Goal: Task Accomplishment & Management: Use online tool/utility

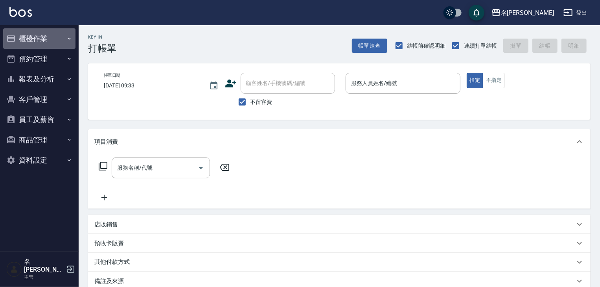
click at [37, 40] on button "櫃檯作業" at bounding box center [39, 38] width 72 height 20
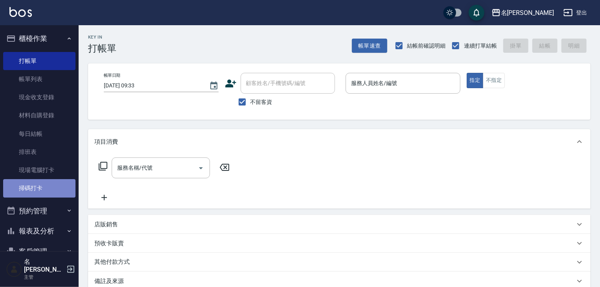
click at [42, 188] on link "掃碼打卡" at bounding box center [39, 188] width 72 height 18
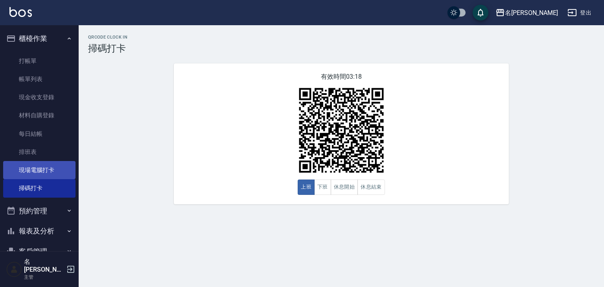
click at [22, 169] on link "現場電腦打卡" at bounding box center [39, 170] width 72 height 18
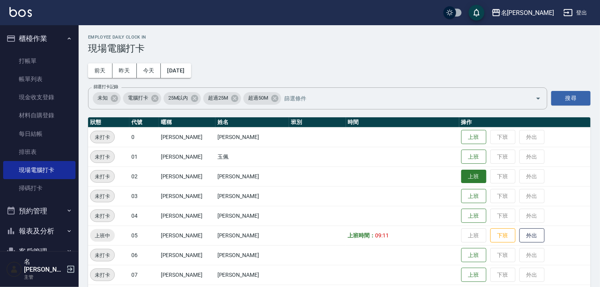
click at [461, 178] on button "上班" at bounding box center [473, 176] width 25 height 14
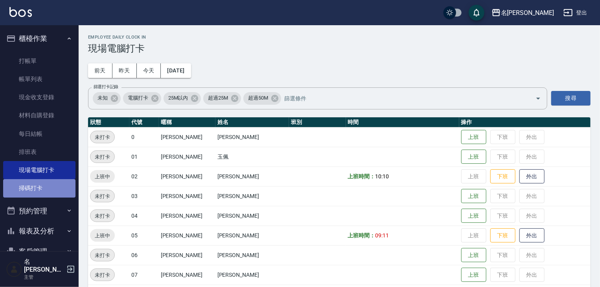
click at [43, 191] on link "掃碼打卡" at bounding box center [39, 188] width 72 height 18
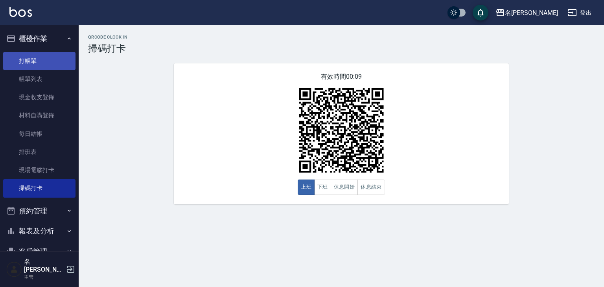
click at [42, 59] on link "打帳單" at bounding box center [39, 61] width 72 height 18
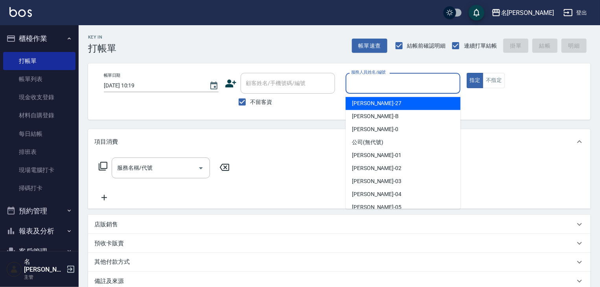
click at [407, 80] on input "服務人員姓名/編號" at bounding box center [403, 83] width 108 height 14
type input "ㄣ"
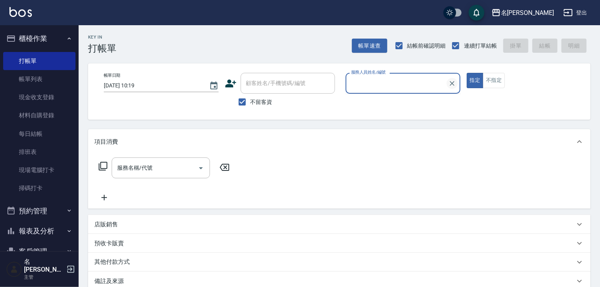
click at [445, 83] on input "服務人員姓名/編號" at bounding box center [397, 83] width 96 height 14
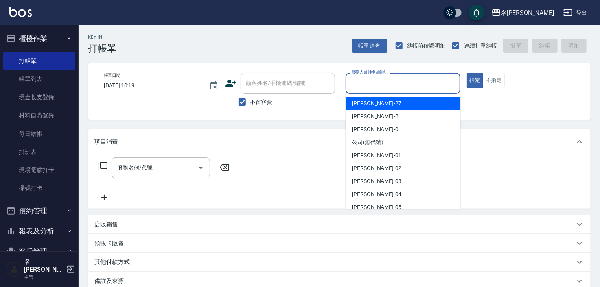
click at [377, 79] on input "服務人員姓名/編號" at bounding box center [403, 83] width 108 height 14
type input "ㄣ"
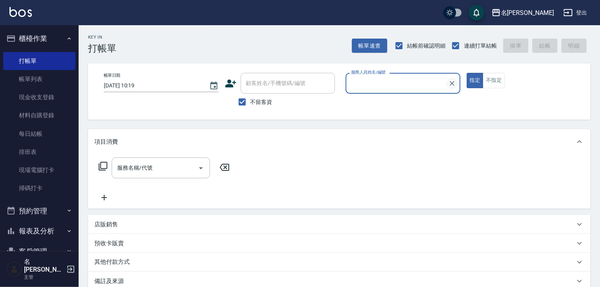
click at [445, 81] on input "服務人員姓名/編號" at bounding box center [397, 83] width 96 height 14
click at [364, 84] on input "服務人員姓名/編號" at bounding box center [403, 83] width 108 height 14
click at [377, 100] on div "皮皮 -P" at bounding box center [403, 103] width 115 height 13
type input "皮皮-P"
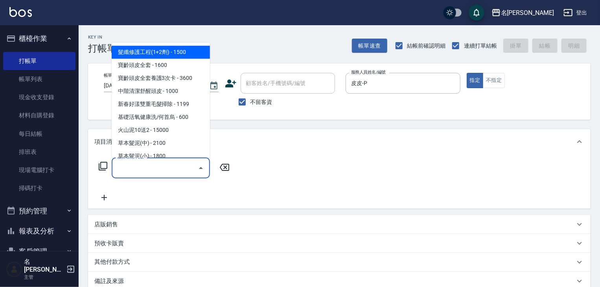
drag, startPoint x: 164, startPoint y: 166, endPoint x: 166, endPoint y: 157, distance: 9.8
click at [164, 166] on input "服務名稱/代號" at bounding box center [154, 168] width 79 height 14
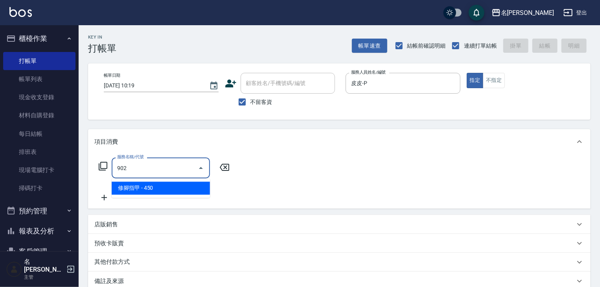
click at [190, 190] on span "修腳指甲 - 450" at bounding box center [161, 188] width 98 height 13
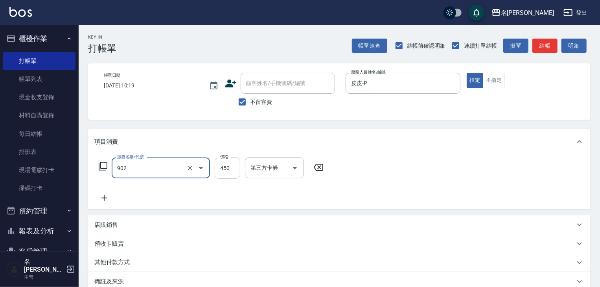
type input "修腳指甲(902)"
click at [230, 172] on input "450" at bounding box center [228, 167] width 26 height 21
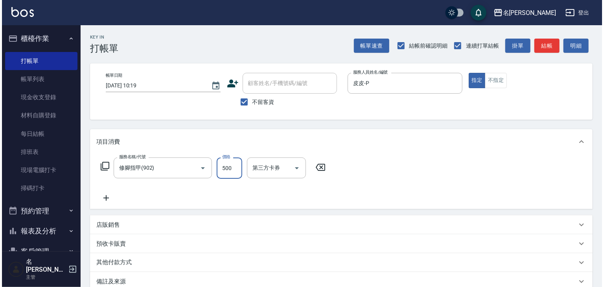
scroll to position [92, 0]
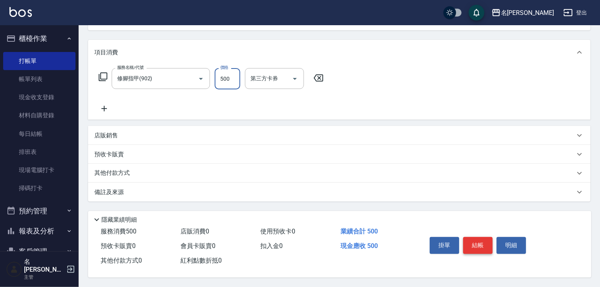
type input "500"
click at [470, 242] on button "結帳" at bounding box center [477, 245] width 29 height 17
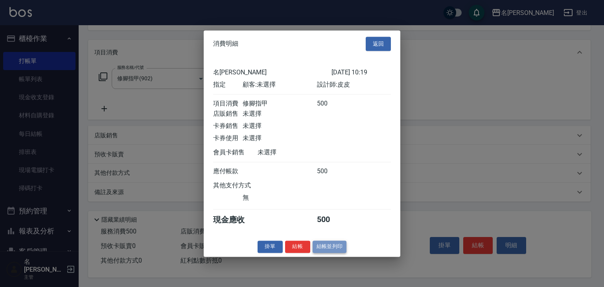
click at [333, 249] on button "結帳並列印" at bounding box center [330, 246] width 34 height 12
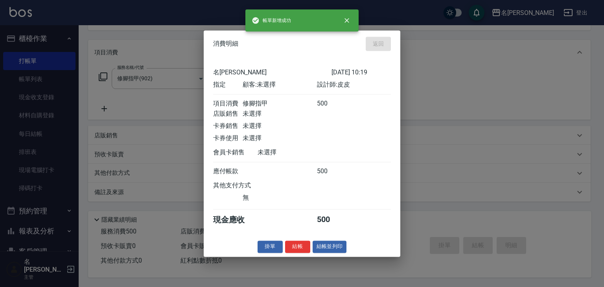
type input "2025/09/22 10:20"
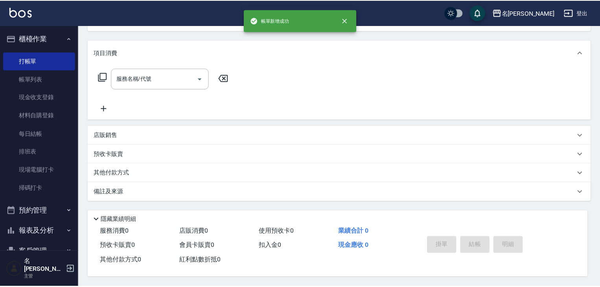
scroll to position [0, 0]
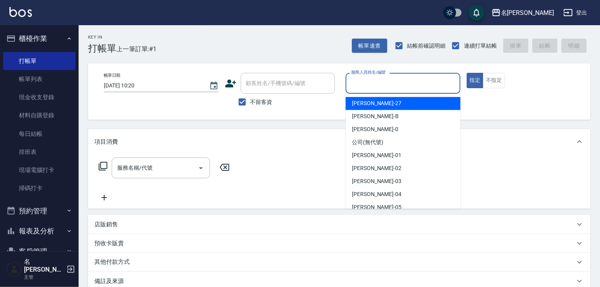
click at [373, 83] on input "服務人員姓名/編號" at bounding box center [403, 83] width 108 height 14
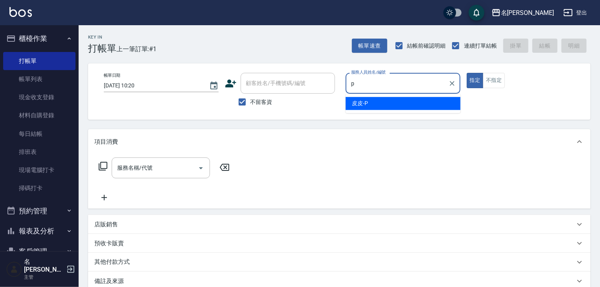
click at [360, 103] on span "皮皮 -P" at bounding box center [360, 103] width 16 height 8
type input "皮皮-P"
click at [164, 169] on input "服務名稱/代號" at bounding box center [154, 168] width 79 height 14
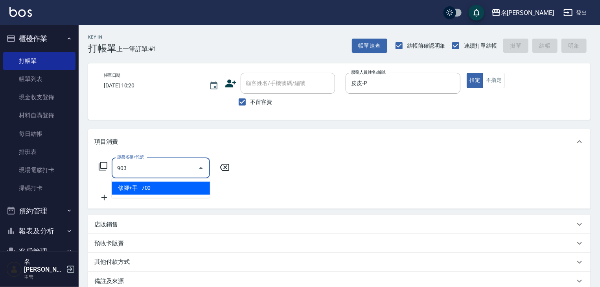
click at [186, 189] on span "修腳+手 - 700" at bounding box center [161, 188] width 98 height 13
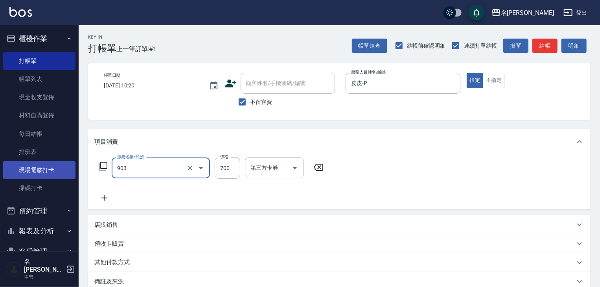
type input "修腳+手(903)"
click at [49, 175] on link "現場電腦打卡" at bounding box center [39, 170] width 72 height 18
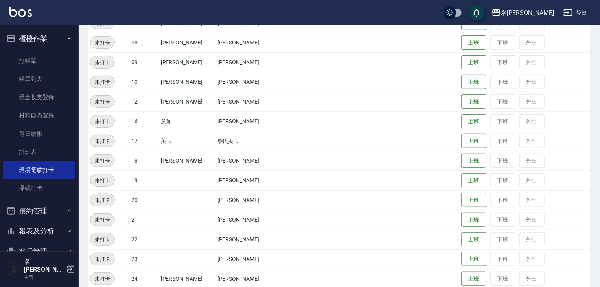
scroll to position [377, 0]
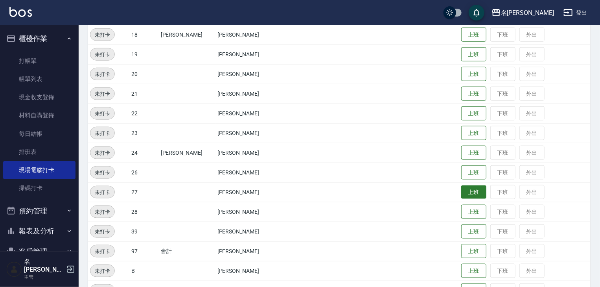
click at [461, 193] on button "上班" at bounding box center [473, 192] width 25 height 14
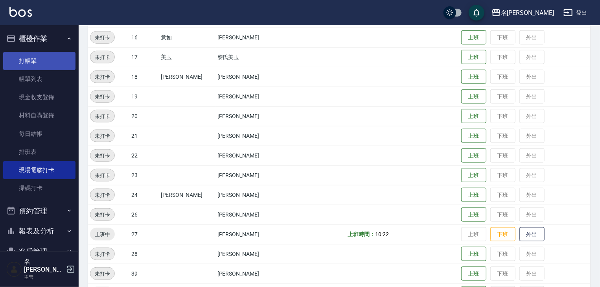
click at [28, 53] on link "打帳單" at bounding box center [39, 61] width 72 height 18
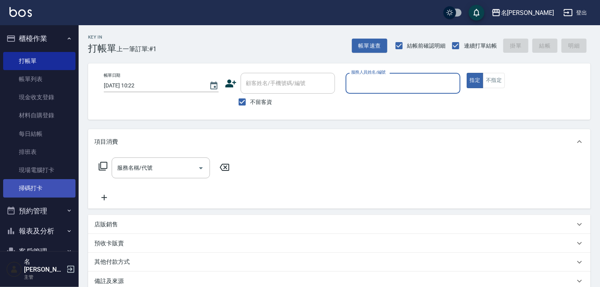
click at [47, 190] on link "掃碼打卡" at bounding box center [39, 188] width 72 height 18
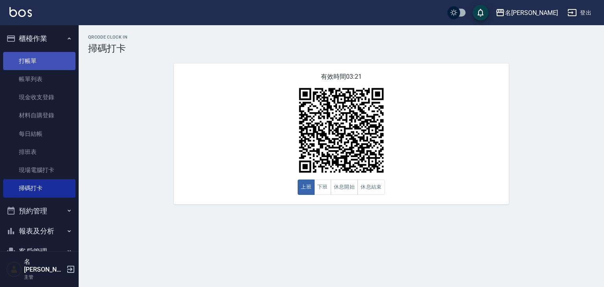
click at [56, 58] on link "打帳單" at bounding box center [39, 61] width 72 height 18
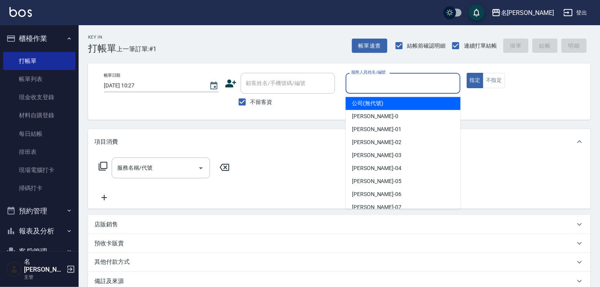
click at [395, 86] on input "服務人員姓名/編號" at bounding box center [403, 83] width 108 height 14
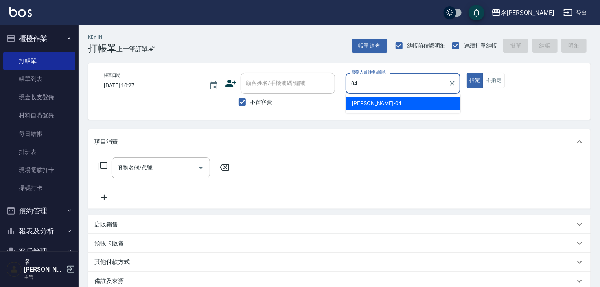
click at [383, 105] on div "許貴珍 -04" at bounding box center [403, 103] width 115 height 13
type input "許貴珍-04"
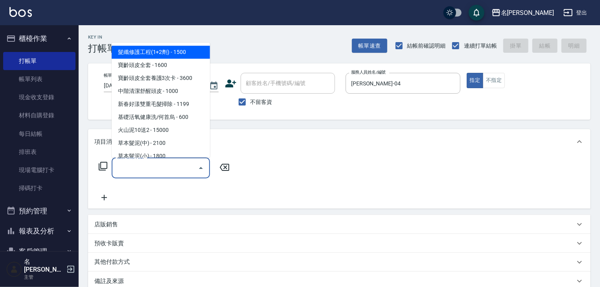
click at [176, 171] on input "服務名稱/代號" at bounding box center [154, 168] width 79 height 14
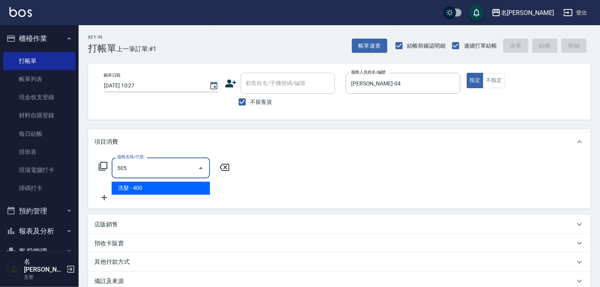
click at [193, 187] on span "洗髮 - 400" at bounding box center [161, 188] width 98 height 13
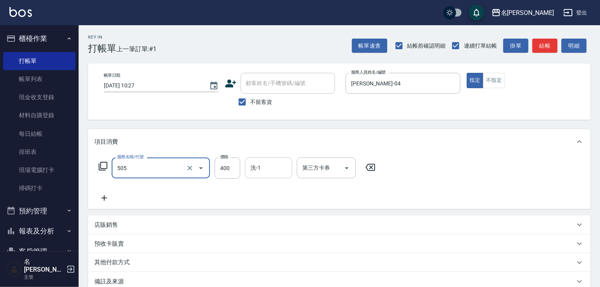
type input "洗髮(505)"
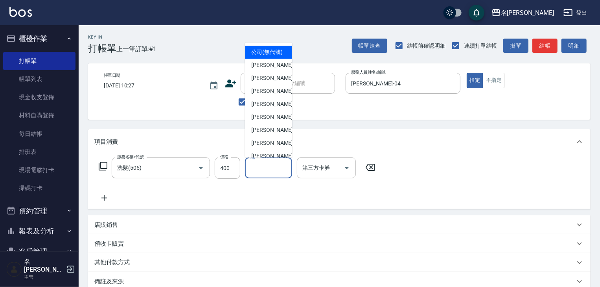
click at [265, 171] on input "洗-1" at bounding box center [268, 168] width 40 height 14
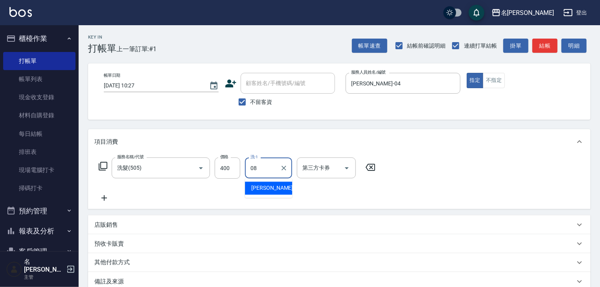
click at [269, 184] on span "蔡慈恩 -08" at bounding box center [276, 188] width 50 height 8
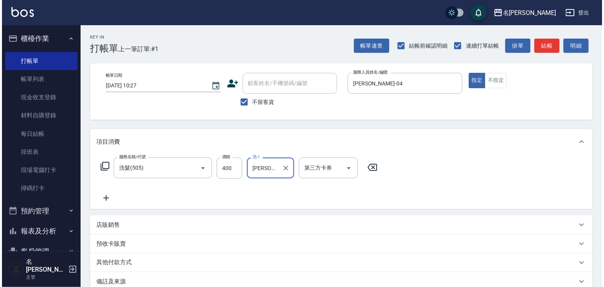
scroll to position [92, 0]
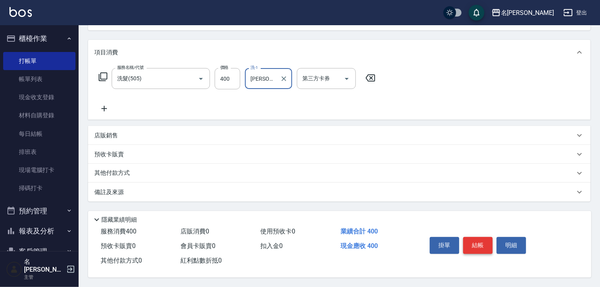
type input "蔡慈恩-08"
click at [473, 242] on button "結帳" at bounding box center [477, 245] width 29 height 17
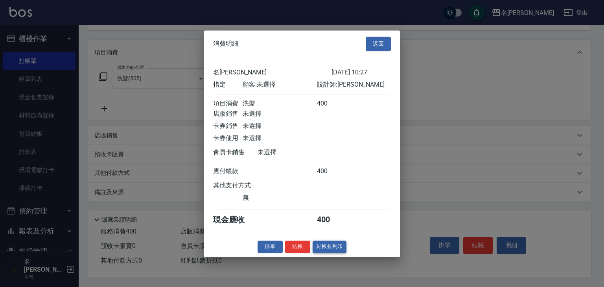
click at [331, 252] on button "結帳並列印" at bounding box center [330, 246] width 34 height 12
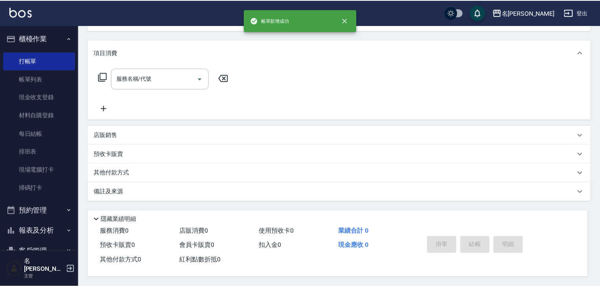
scroll to position [0, 0]
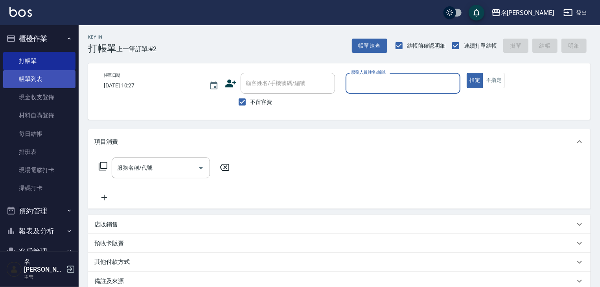
click at [55, 78] on link "帳單列表" at bounding box center [39, 79] width 72 height 18
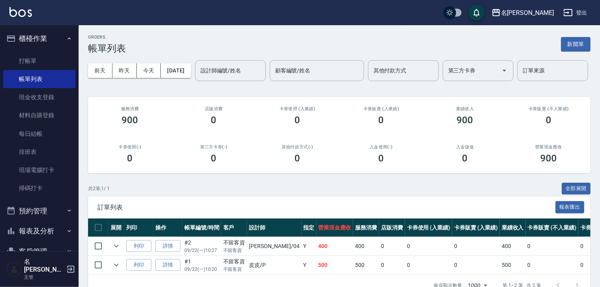
scroll to position [48, 0]
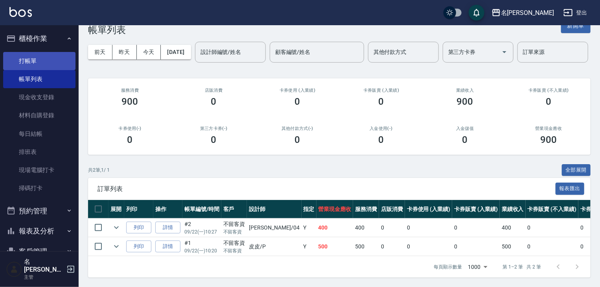
click at [50, 66] on link "打帳單" at bounding box center [39, 61] width 72 height 18
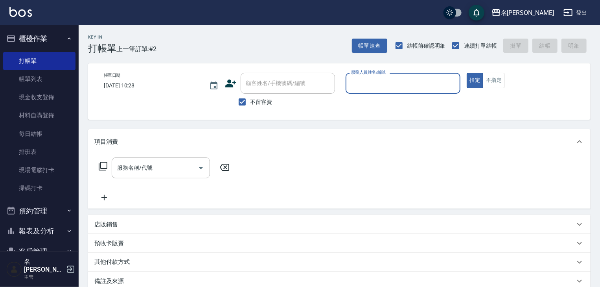
click at [408, 84] on input "服務人員姓名/編號" at bounding box center [403, 83] width 108 height 14
drag, startPoint x: 403, startPoint y: 99, endPoint x: 348, endPoint y: 127, distance: 61.7
click at [403, 99] on div "皮皮 -P" at bounding box center [403, 103] width 115 height 13
click at [156, 158] on div "服務名稱/代號" at bounding box center [161, 167] width 98 height 21
type input "皮皮-P"
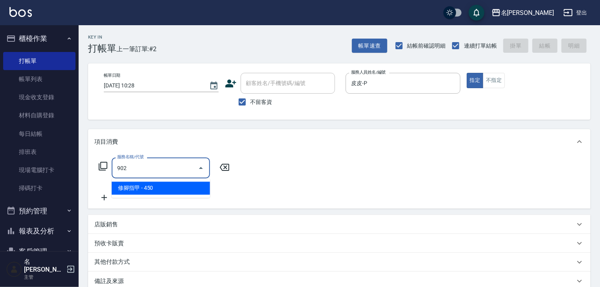
drag, startPoint x: 178, startPoint y: 181, endPoint x: 187, endPoint y: 181, distance: 9.0
click at [179, 181] on ul "修腳指甲 - 450" at bounding box center [161, 187] width 98 height 19
click at [195, 186] on span "修腳指甲 - 450" at bounding box center [161, 188] width 98 height 13
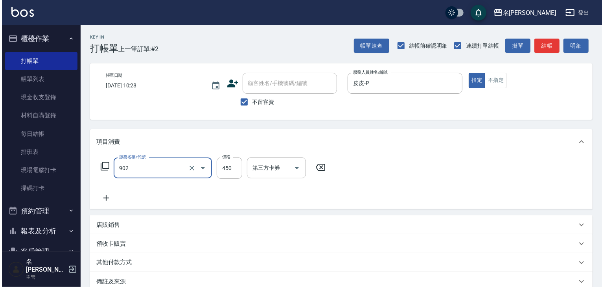
scroll to position [92, 0]
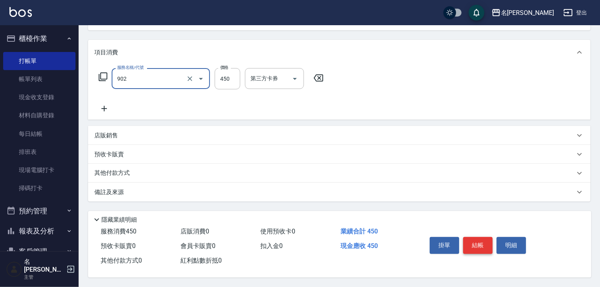
type input "修腳指甲(902)"
click at [480, 245] on button "結帳" at bounding box center [477, 245] width 29 height 17
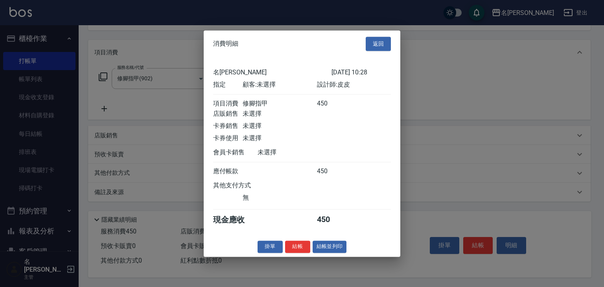
click at [329, 247] on button "結帳並列印" at bounding box center [330, 246] width 34 height 12
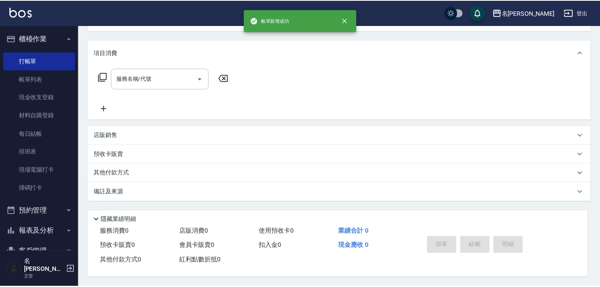
scroll to position [0, 0]
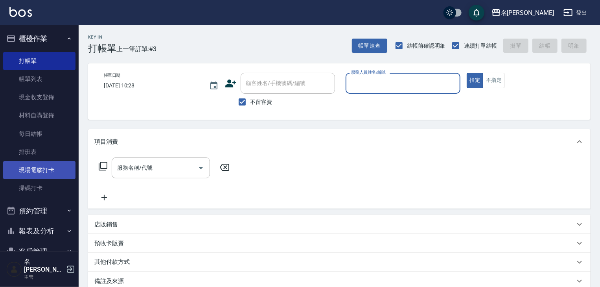
click at [58, 168] on link "現場電腦打卡" at bounding box center [39, 170] width 72 height 18
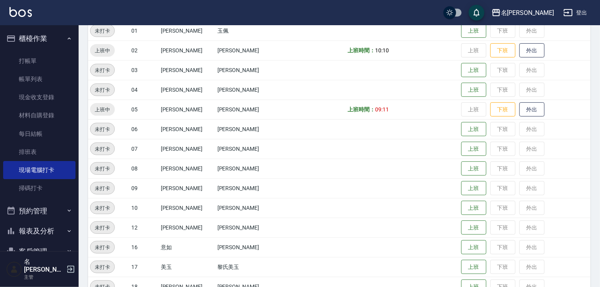
scroll to position [210, 0]
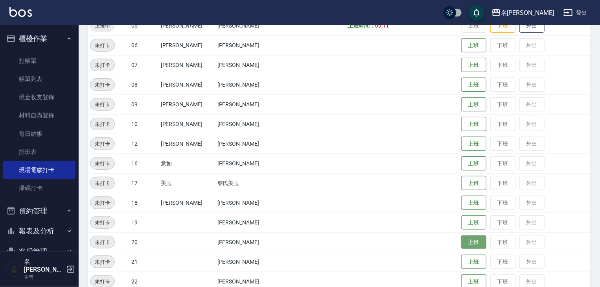
click at [465, 244] on button "上班" at bounding box center [473, 242] width 25 height 14
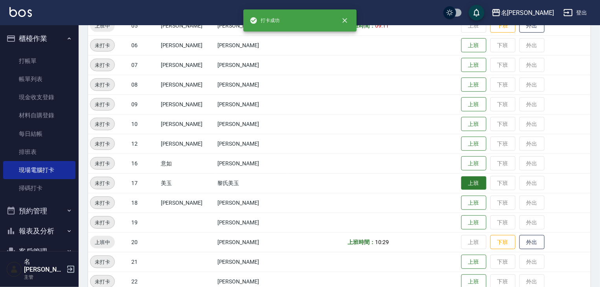
click at [461, 184] on button "上班" at bounding box center [473, 183] width 25 height 14
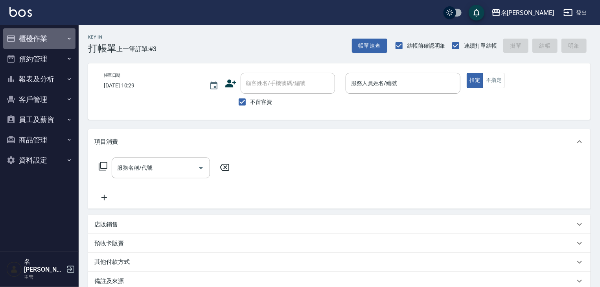
click at [59, 38] on button "櫃檯作業" at bounding box center [39, 38] width 72 height 20
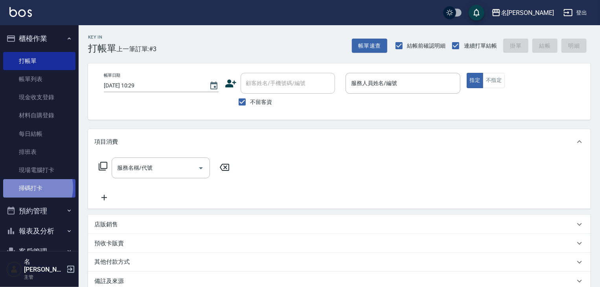
click at [31, 187] on link "掃碼打卡" at bounding box center [39, 188] width 72 height 18
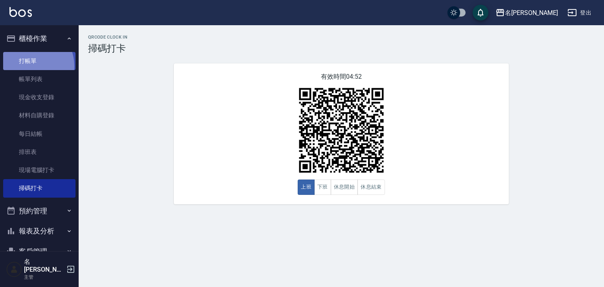
click at [30, 66] on link "打帳單" at bounding box center [39, 61] width 72 height 18
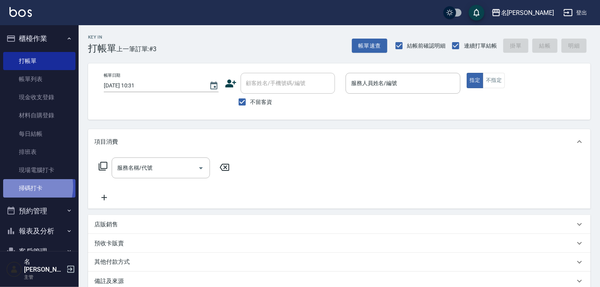
click at [23, 186] on link "掃碼打卡" at bounding box center [39, 188] width 72 height 18
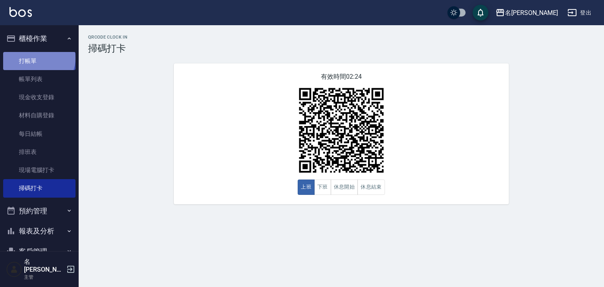
click at [38, 58] on link "打帳單" at bounding box center [39, 61] width 72 height 18
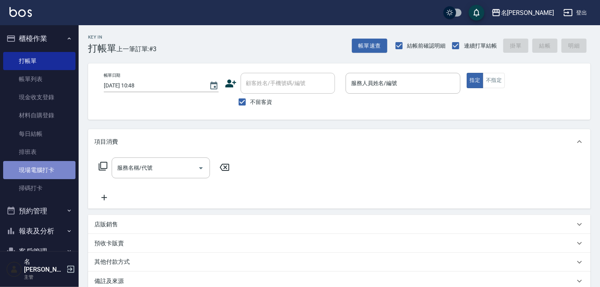
click at [50, 169] on link "現場電腦打卡" at bounding box center [39, 170] width 72 height 18
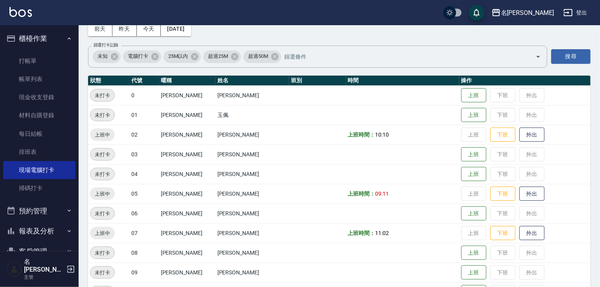
scroll to position [210, 0]
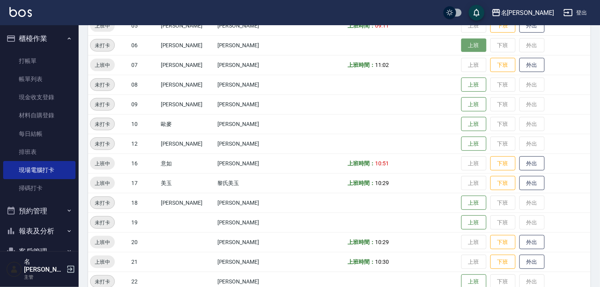
click at [463, 47] on button "上班" at bounding box center [473, 46] width 25 height 14
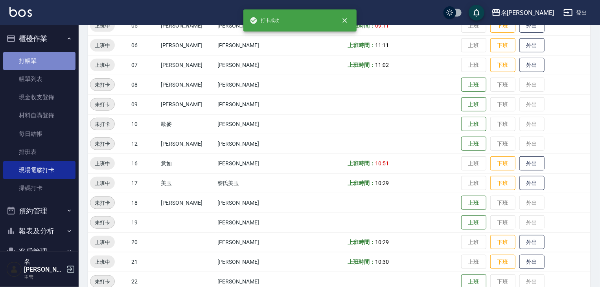
click at [41, 60] on link "打帳單" at bounding box center [39, 61] width 72 height 18
